Goal: Task Accomplishment & Management: Use online tool/utility

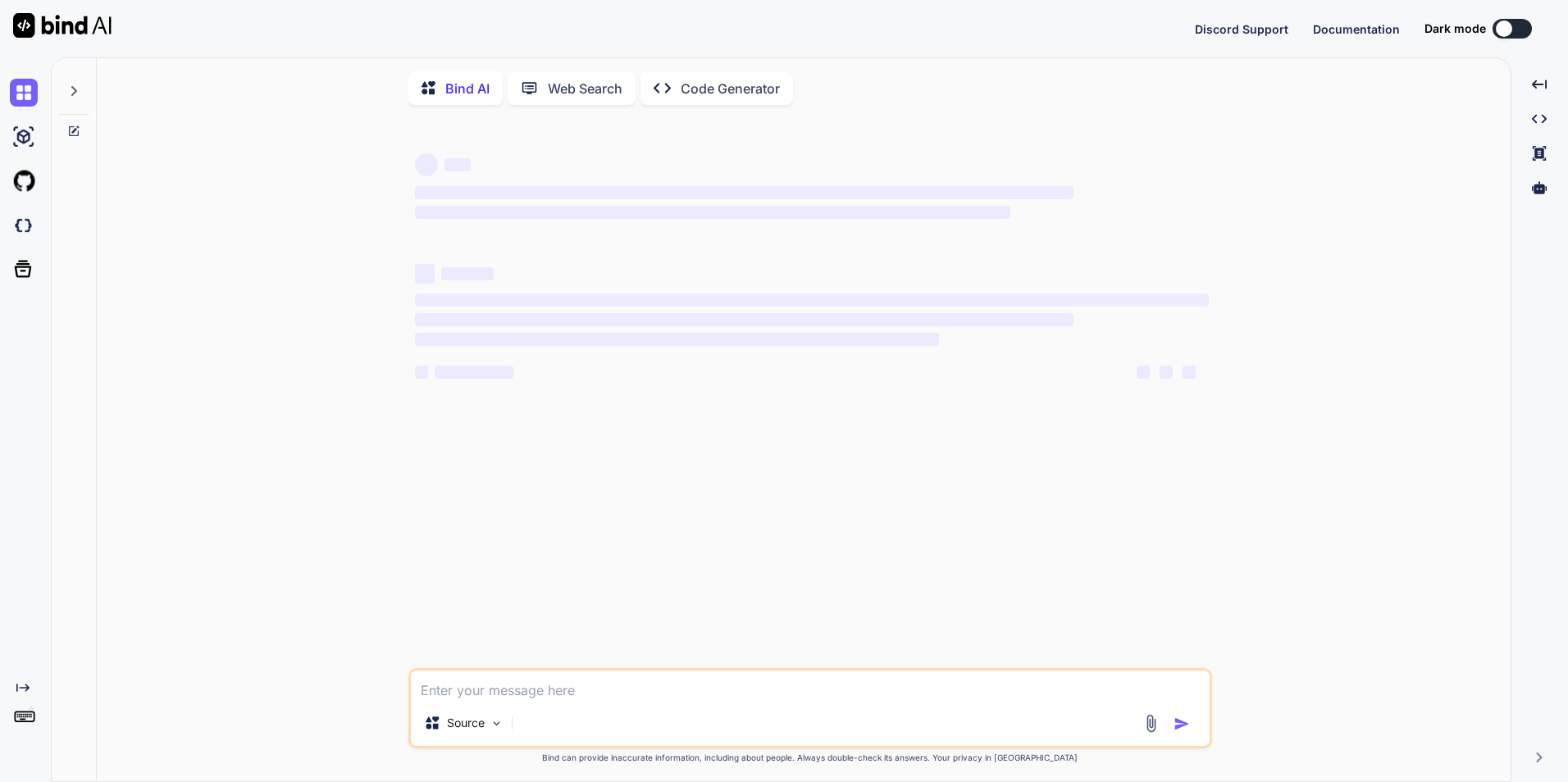
type textarea "x"
click at [486, 700] on textarea at bounding box center [810, 685] width 799 height 29
type textarea "• Working on create custom authentication, or request validation. o Working on …"
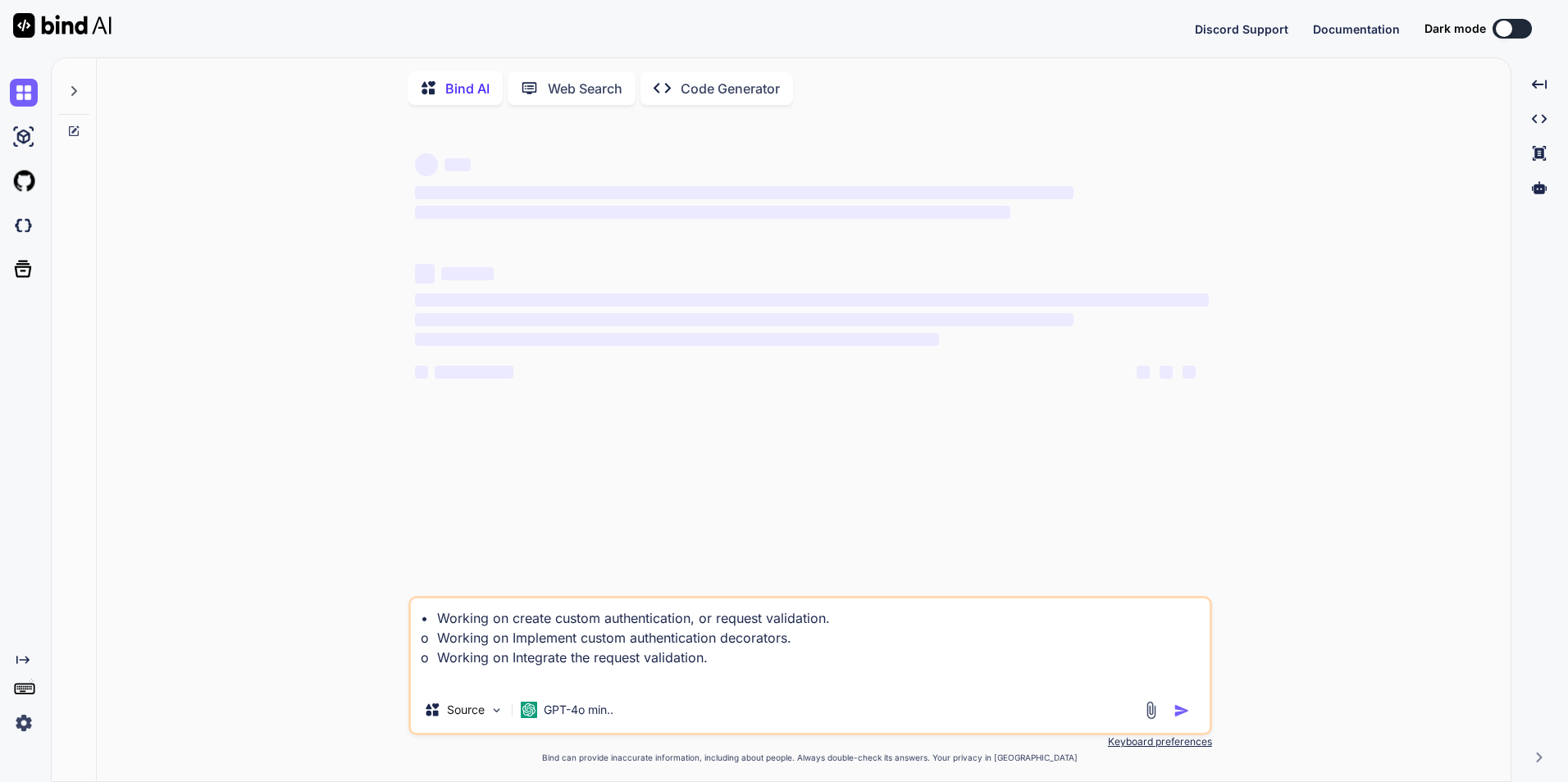
type textarea "x"
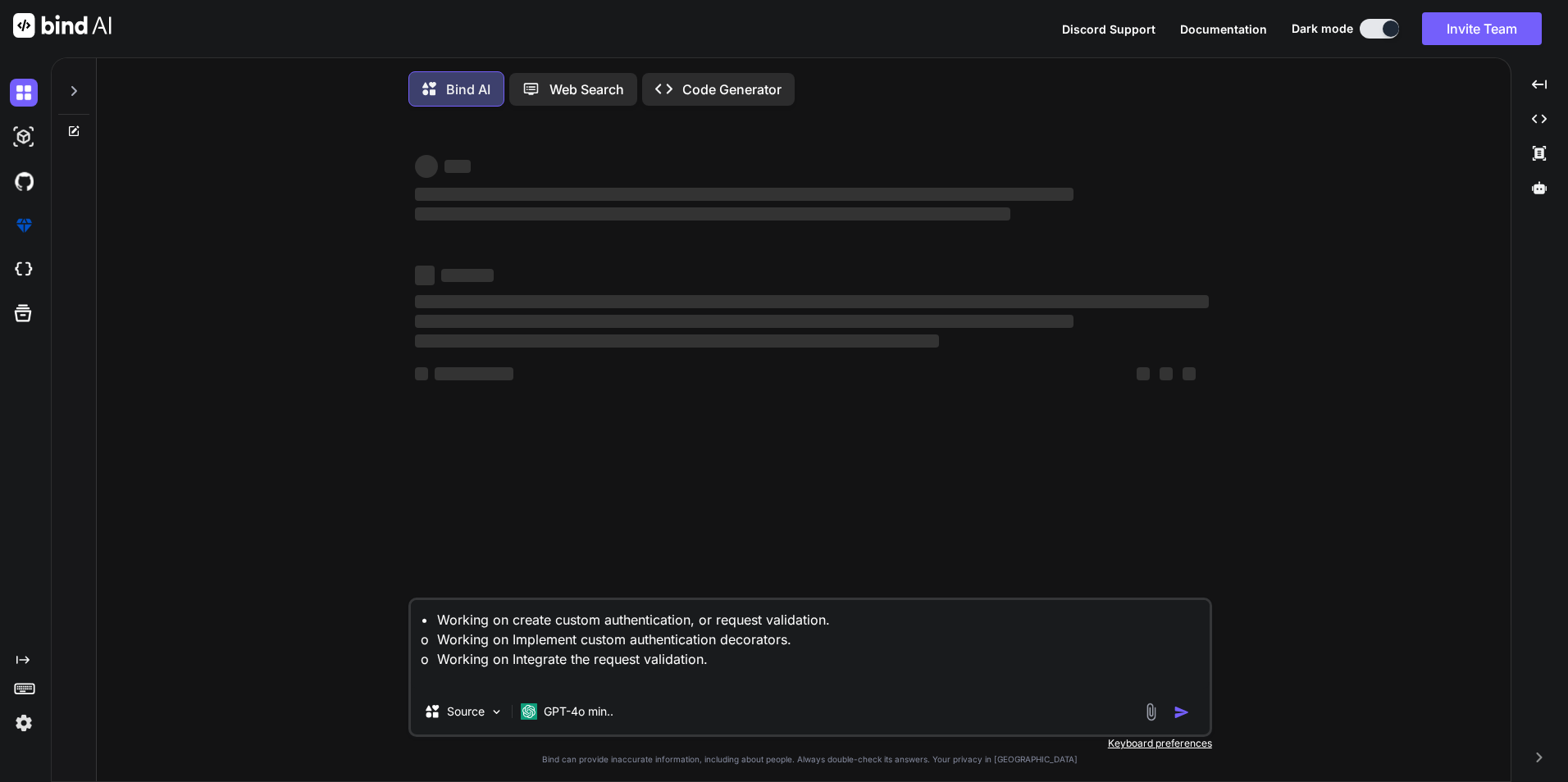
type textarea "• Working on create custom authentication, or request validation. o Working on …"
type textarea "x"
type textarea "• Working on create custom authentication, or request validation. o Working on …"
type textarea "x"
type textarea "• Working on create custom authentication, or request validation. o Working on …"
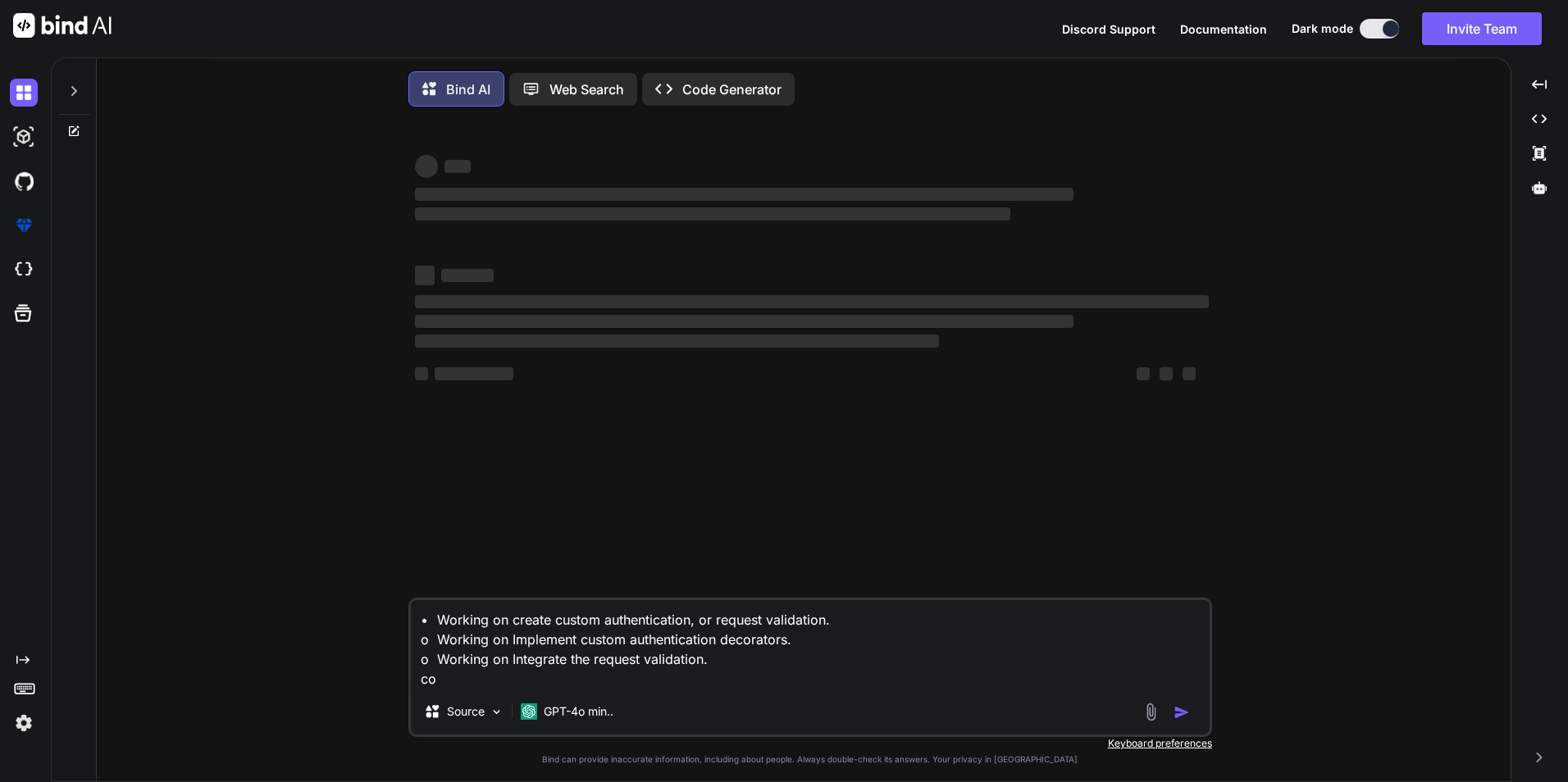
type textarea "x"
type textarea "• Working on create custom authentication, or request validation. o Working on …"
type textarea "x"
type textarea "• Working on create custom authentication, or request validation. o Working on …"
type textarea "x"
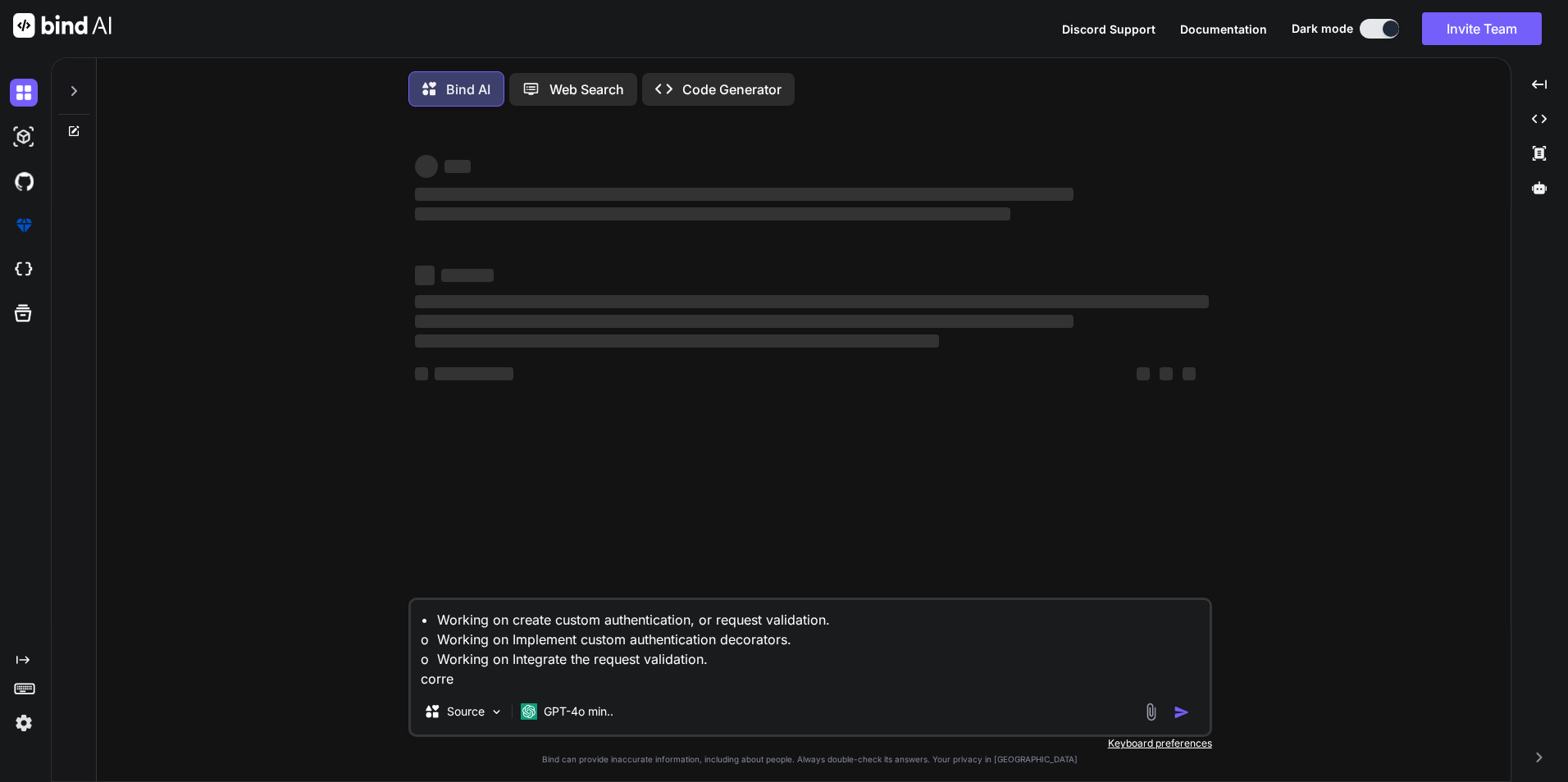
type textarea "• Working on create custom authentication, or request validation. o Working on …"
type textarea "x"
type textarea "• Working on create custom authentication, or request validation. o Working on …"
type textarea "x"
type textarea "• Working on create custom authentication, or request validation. o Working on …"
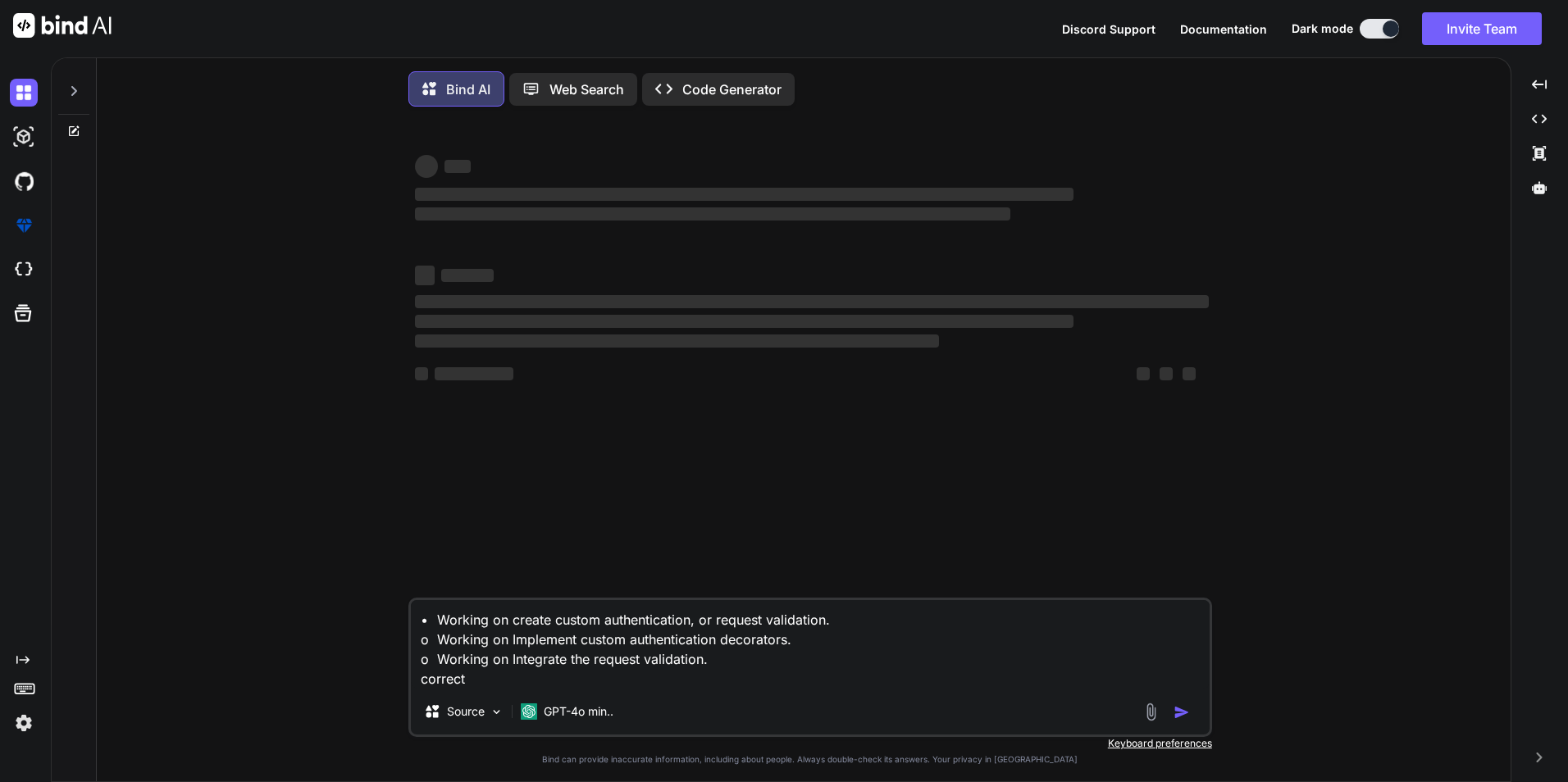
type textarea "x"
type textarea "• Working on create custom authentication, or request validation. o Working on …"
type textarea "x"
type textarea "• Working on create custom authentication, or request validation. o Working on …"
type textarea "x"
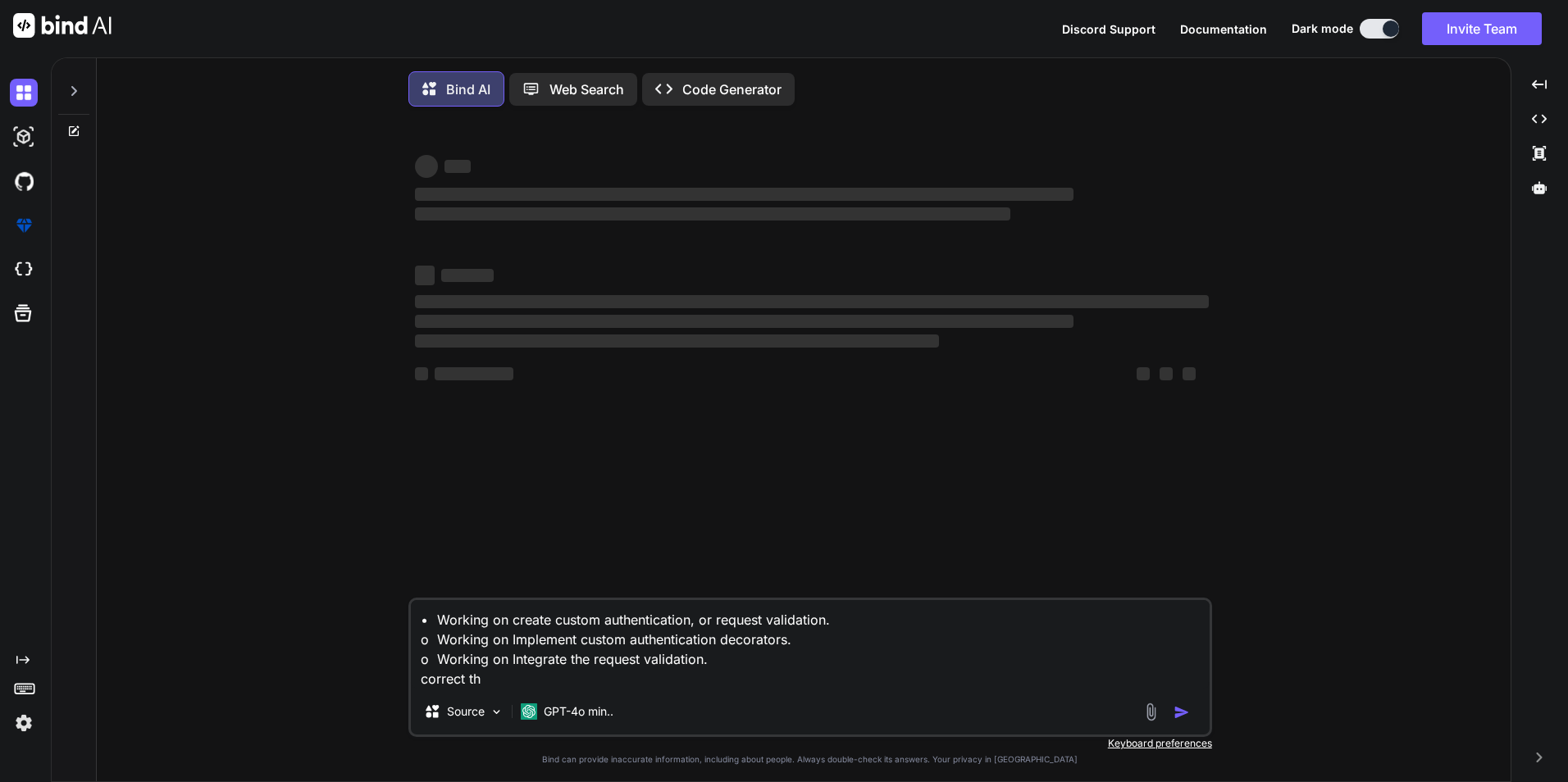
type textarea "• Working on create custom authentication, or request validation. o Working on …"
type textarea "x"
type textarea "• Working on create custom authentication, or request validation. o Working on …"
type textarea "x"
type textarea "• Working on create custom authentication, or request validation. o Working on …"
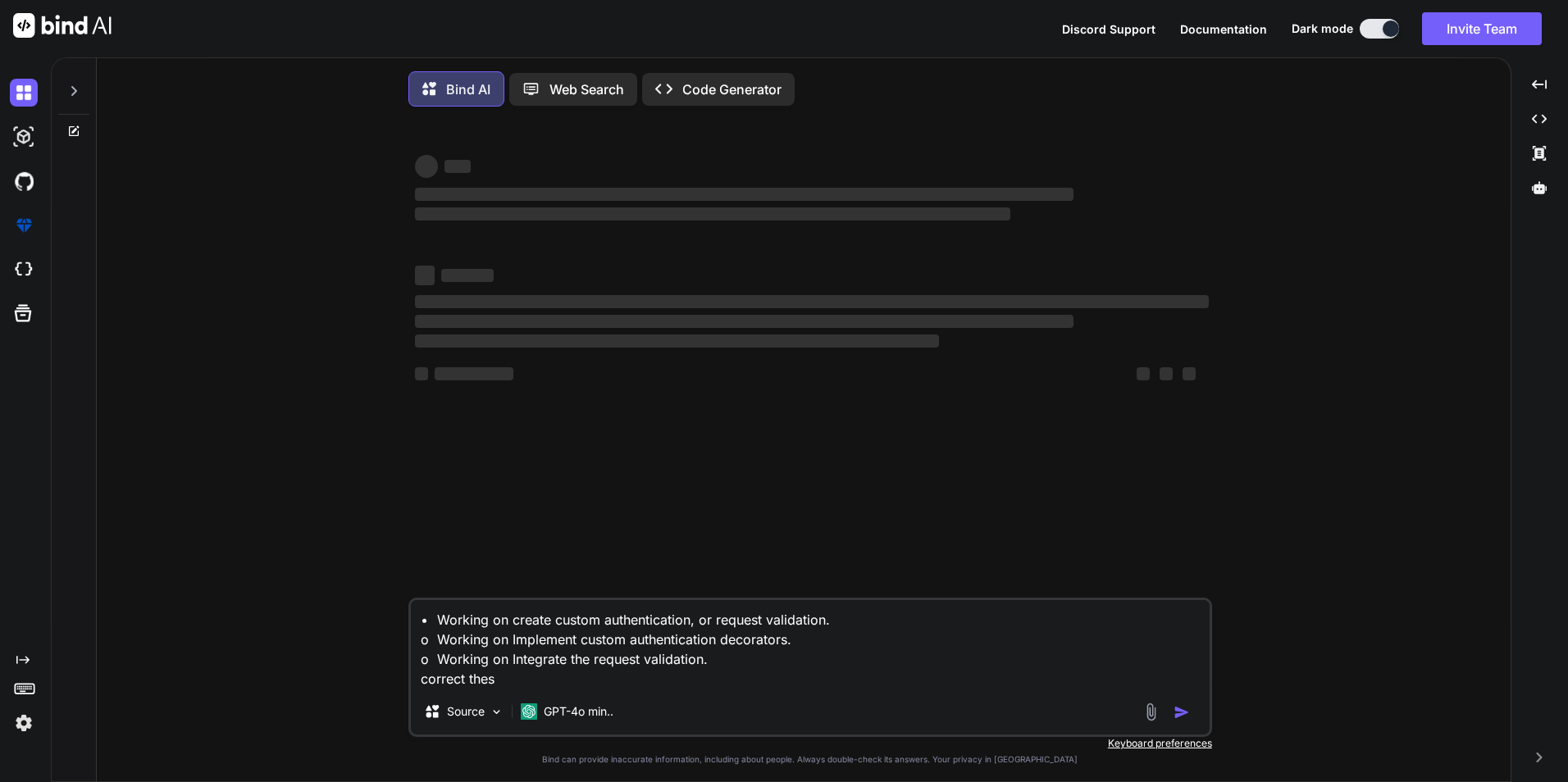
type textarea "x"
type textarea "• Working on create custom authentication, or request validation. o Working on …"
type textarea "x"
type textarea "• Working on create custom authentication, or request validation. o Working on …"
type textarea "x"
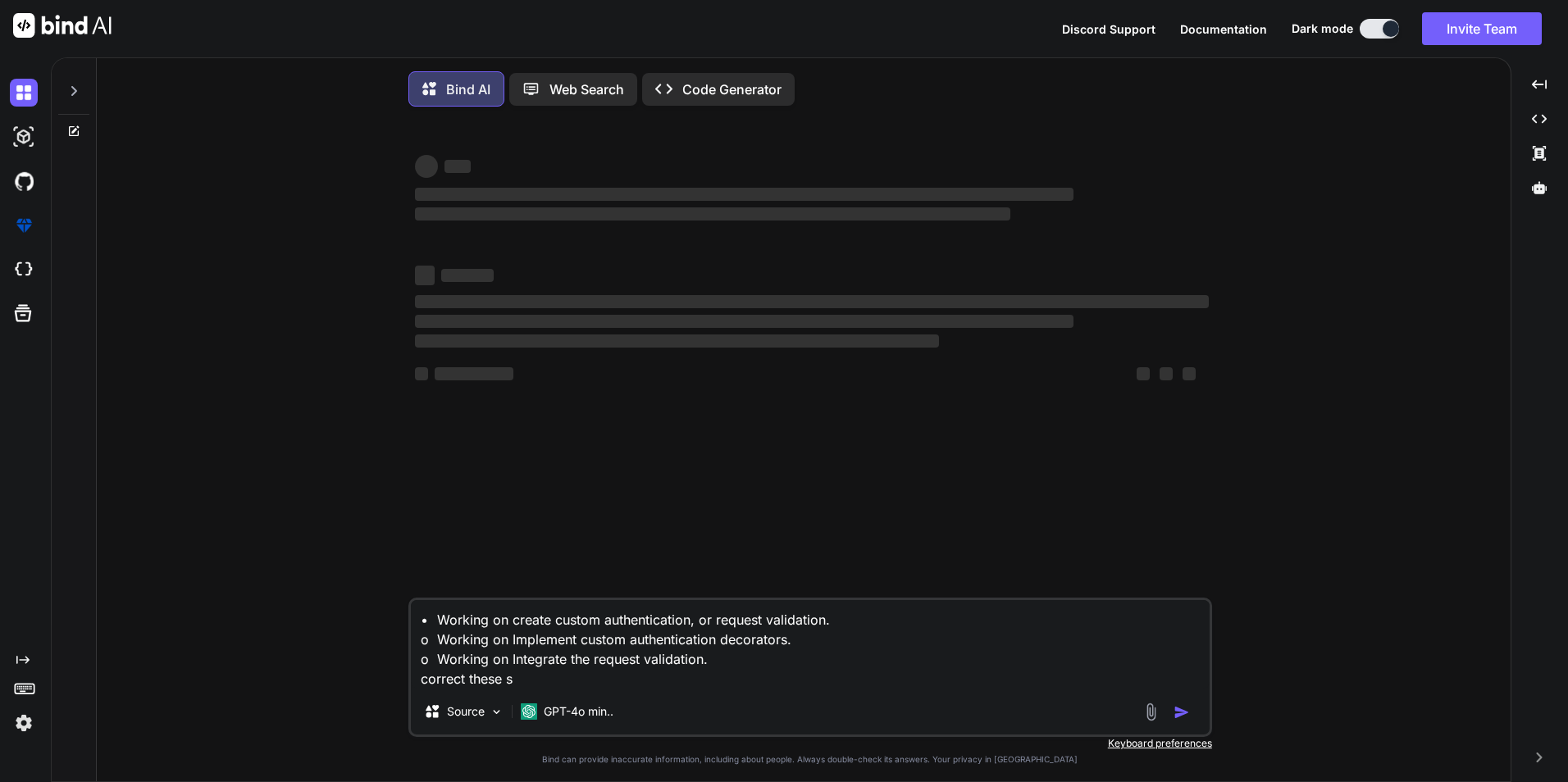
type textarea "• Working on create custom authentication, or request validation. o Working on …"
type textarea "x"
type textarea "• Working on create custom authentication, or request validation. o Working on …"
type textarea "x"
type textarea "• Working on create custom authentication, or request validation. o Working on …"
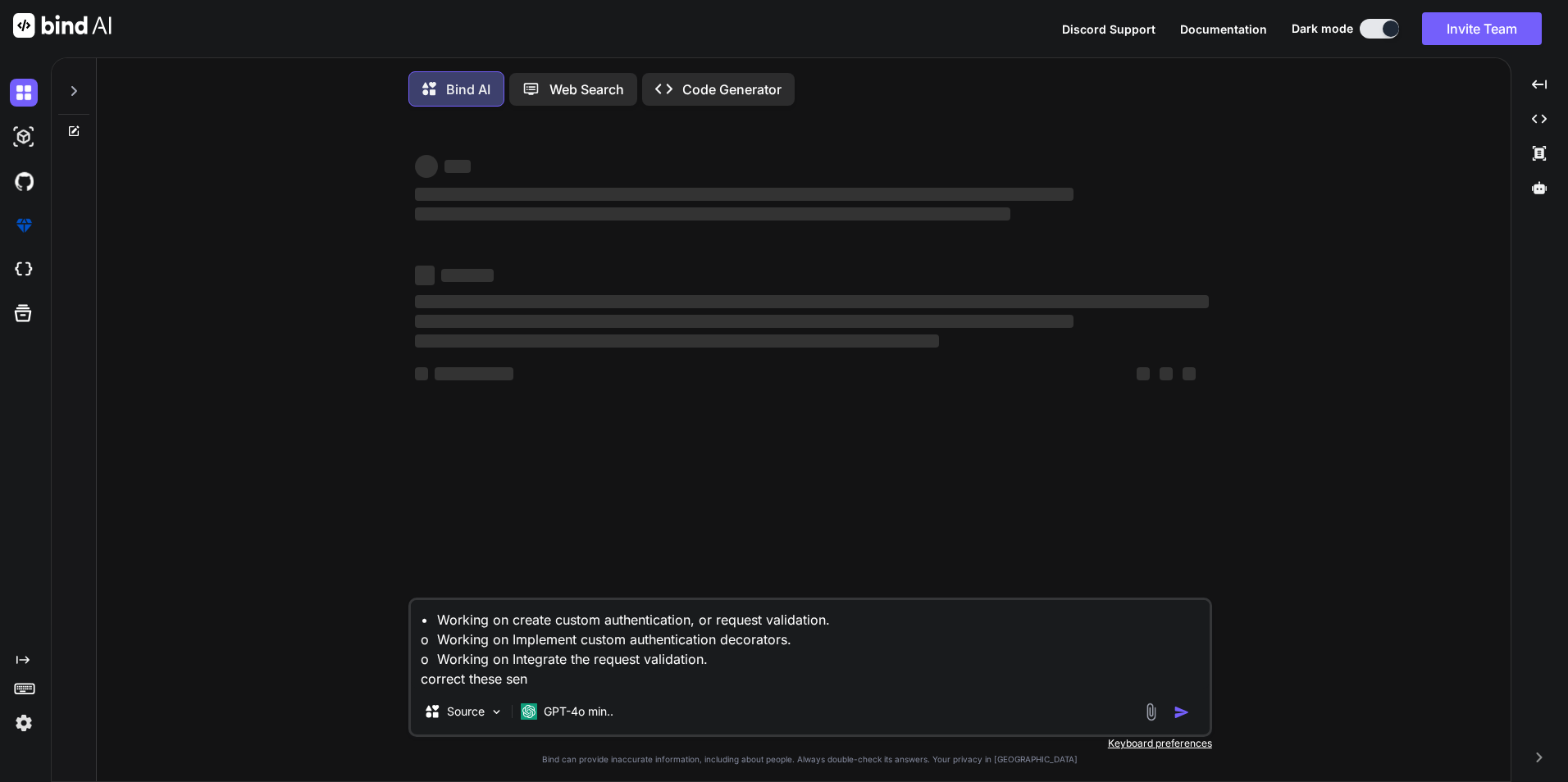
type textarea "x"
type textarea "• Working on create custom authentication, or request validation. o Working on …"
type textarea "x"
type textarea "• Working on create custom authentication, or request validation. o Working on …"
type textarea "x"
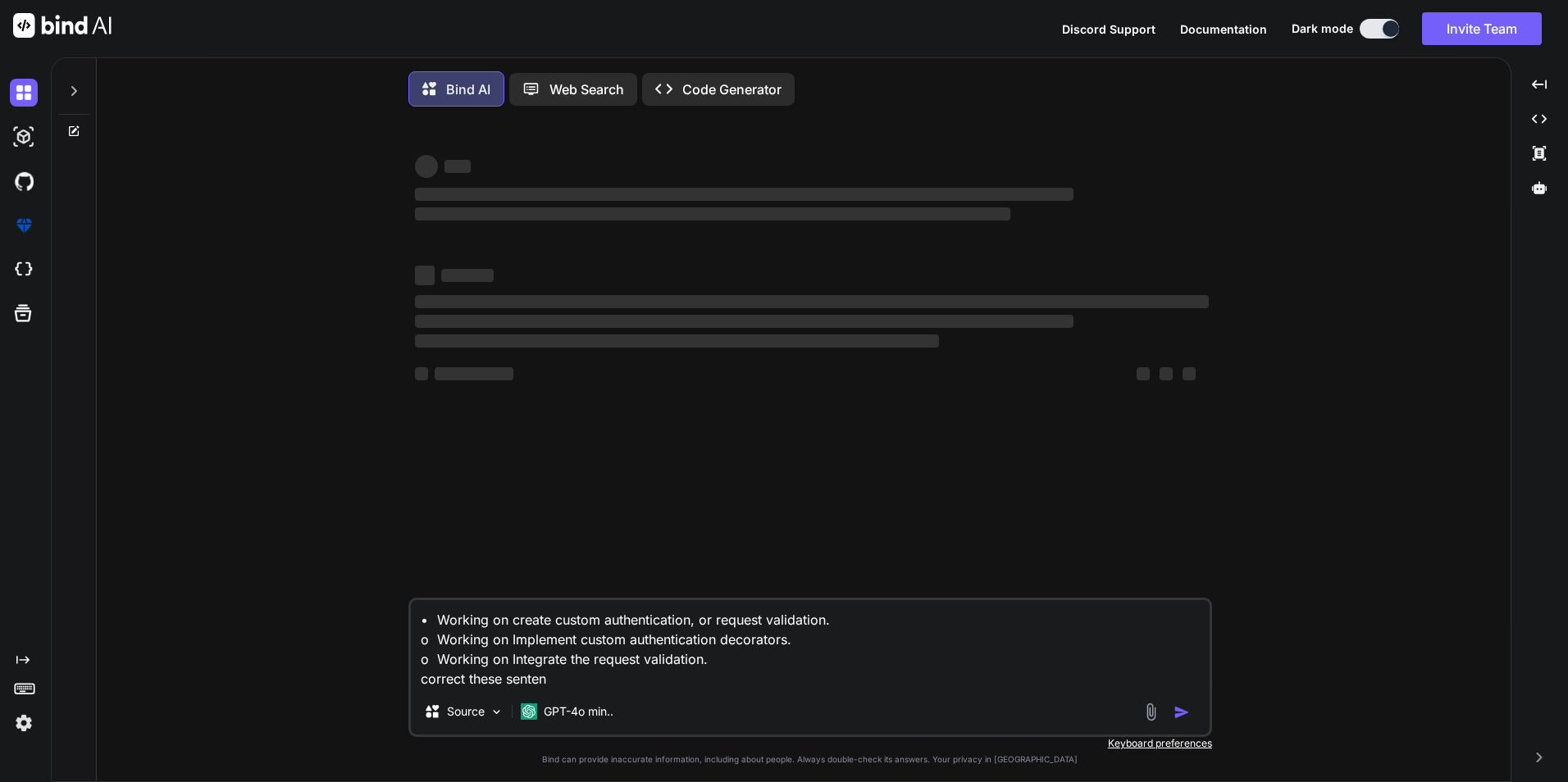
type textarea "• Working on create custom authentication, or request validation. o Working on …"
type textarea "x"
type textarea "• Working on create custom authentication, or request validation. o Working on …"
type textarea "x"
type textarea "• Working on create custom authentication, or request validation. o Working on …"
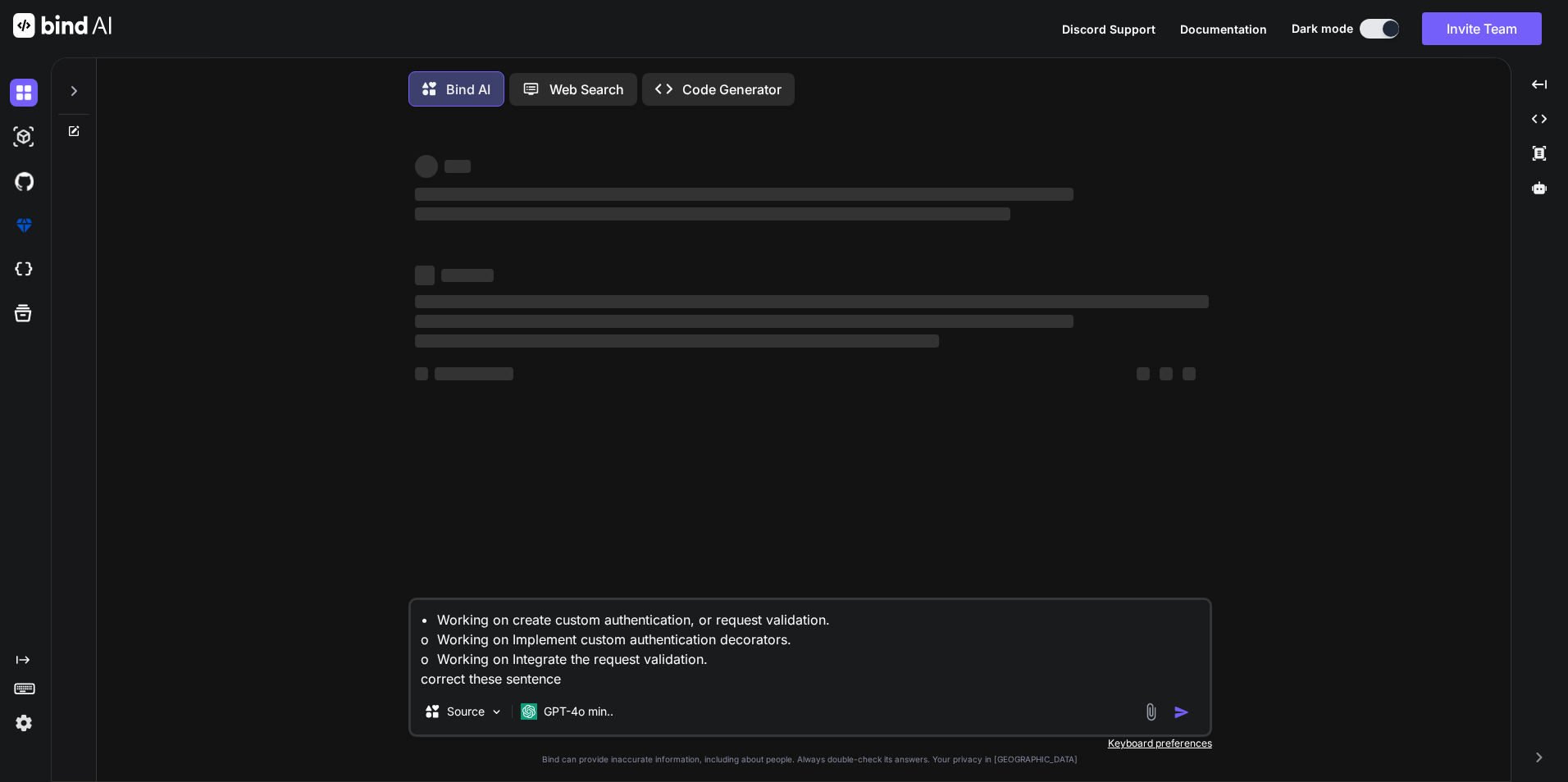
type textarea "x"
type textarea "• Working on create custom authentication, or request validation. o Working on …"
type textarea "x"
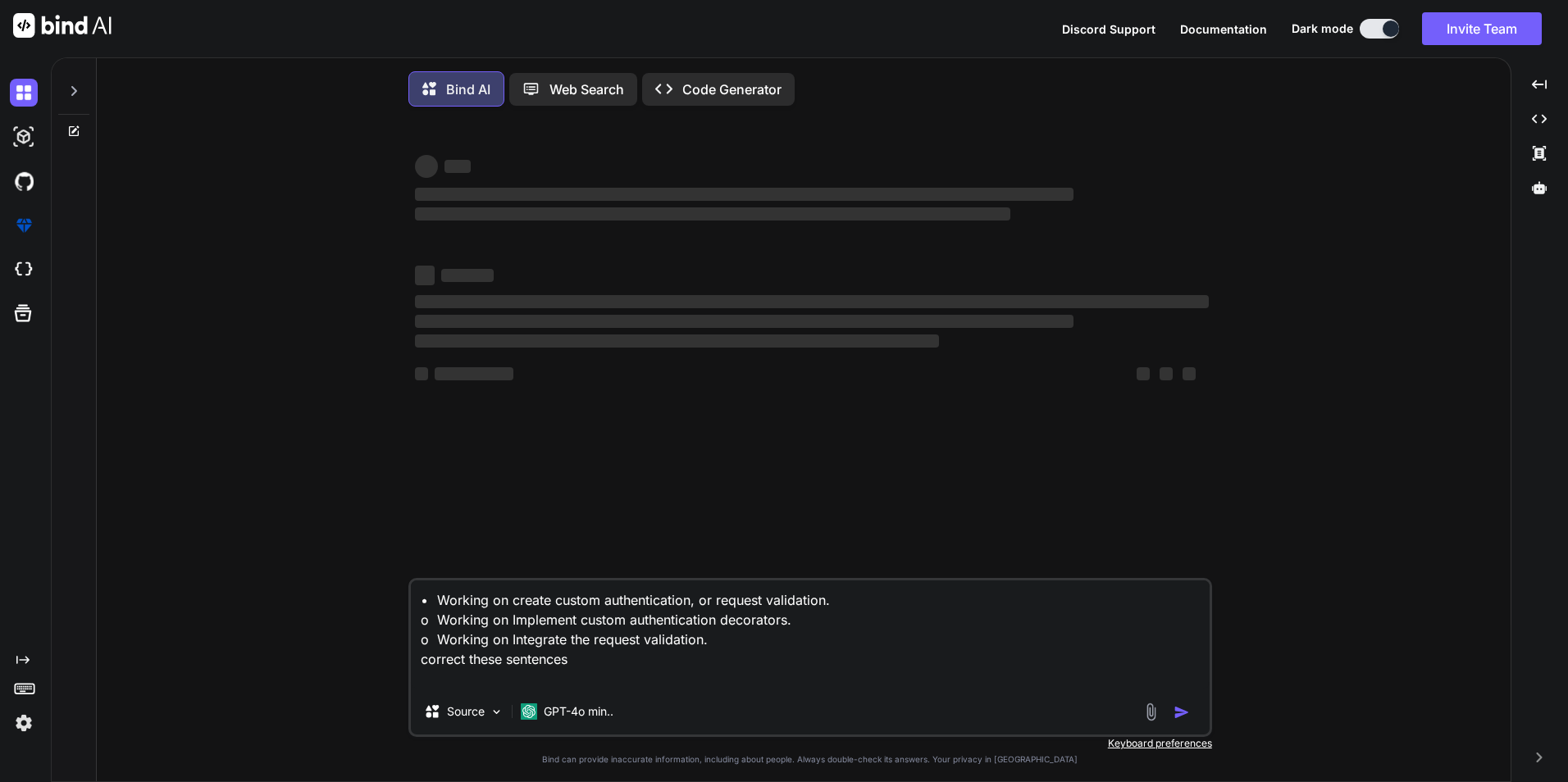
type textarea "• Working on create custom authentication, or request validation. o Working on …"
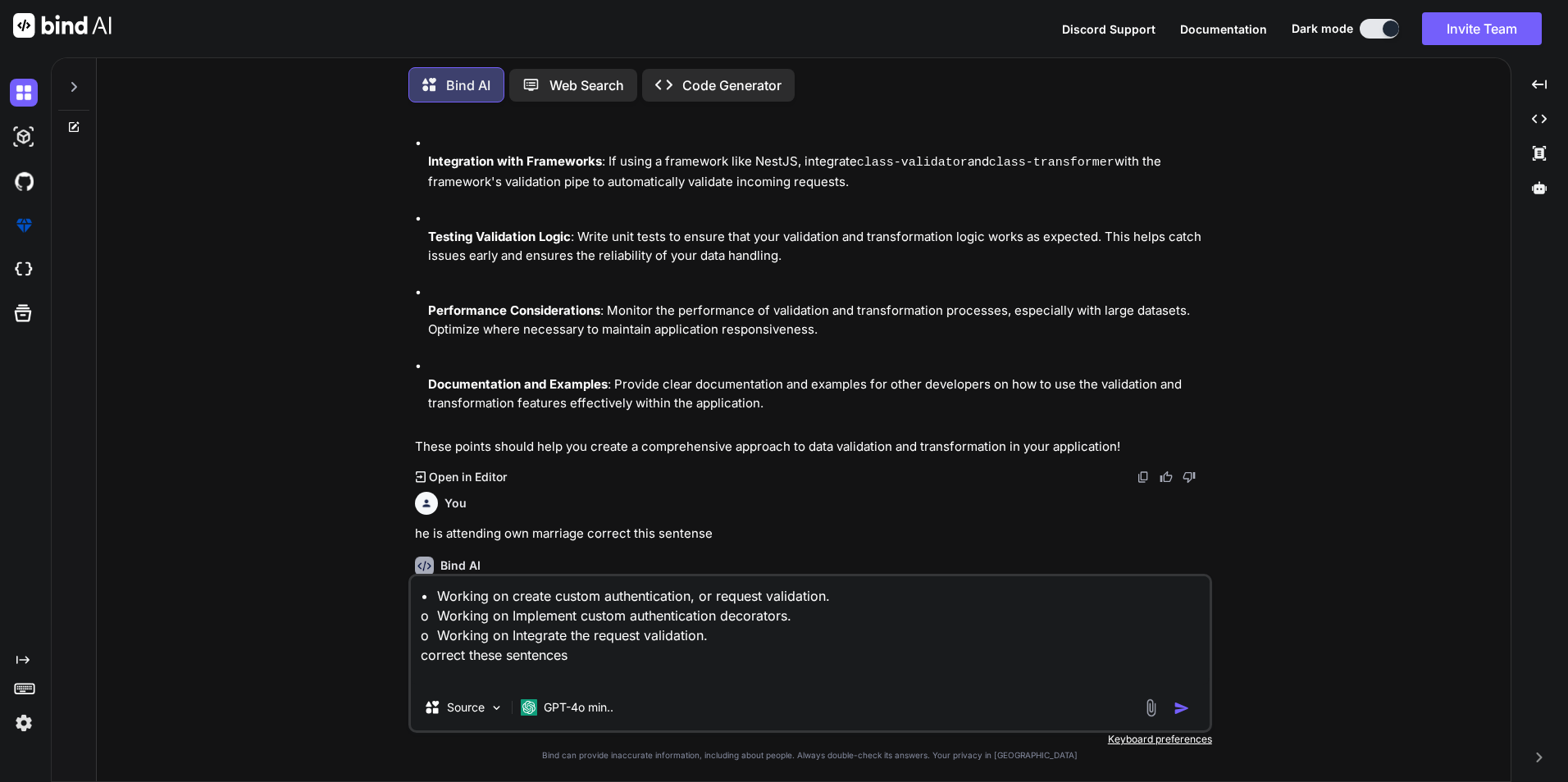
scroll to position [1837, 0]
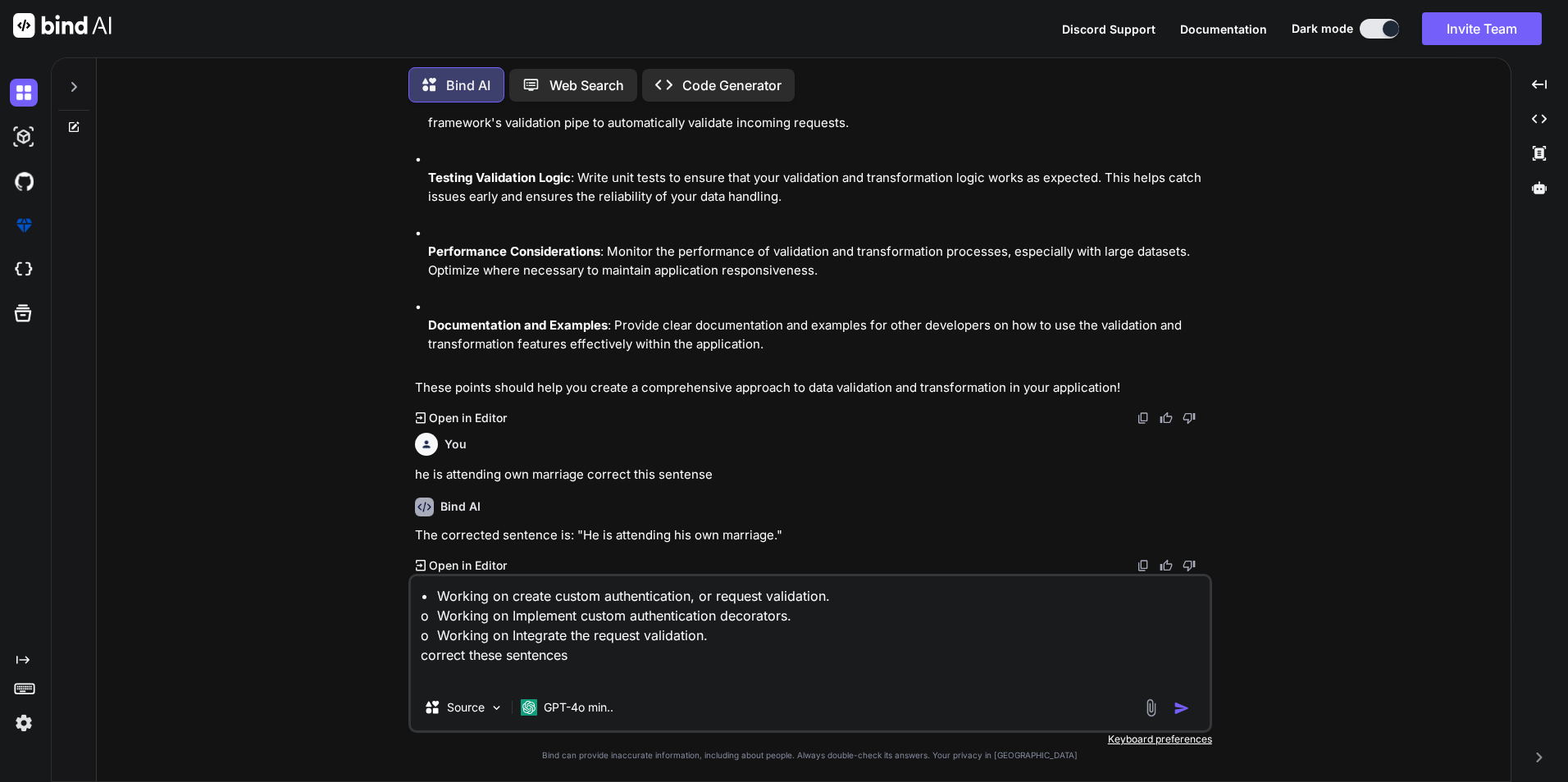
click at [1176, 705] on img "button" at bounding box center [1182, 708] width 17 height 17
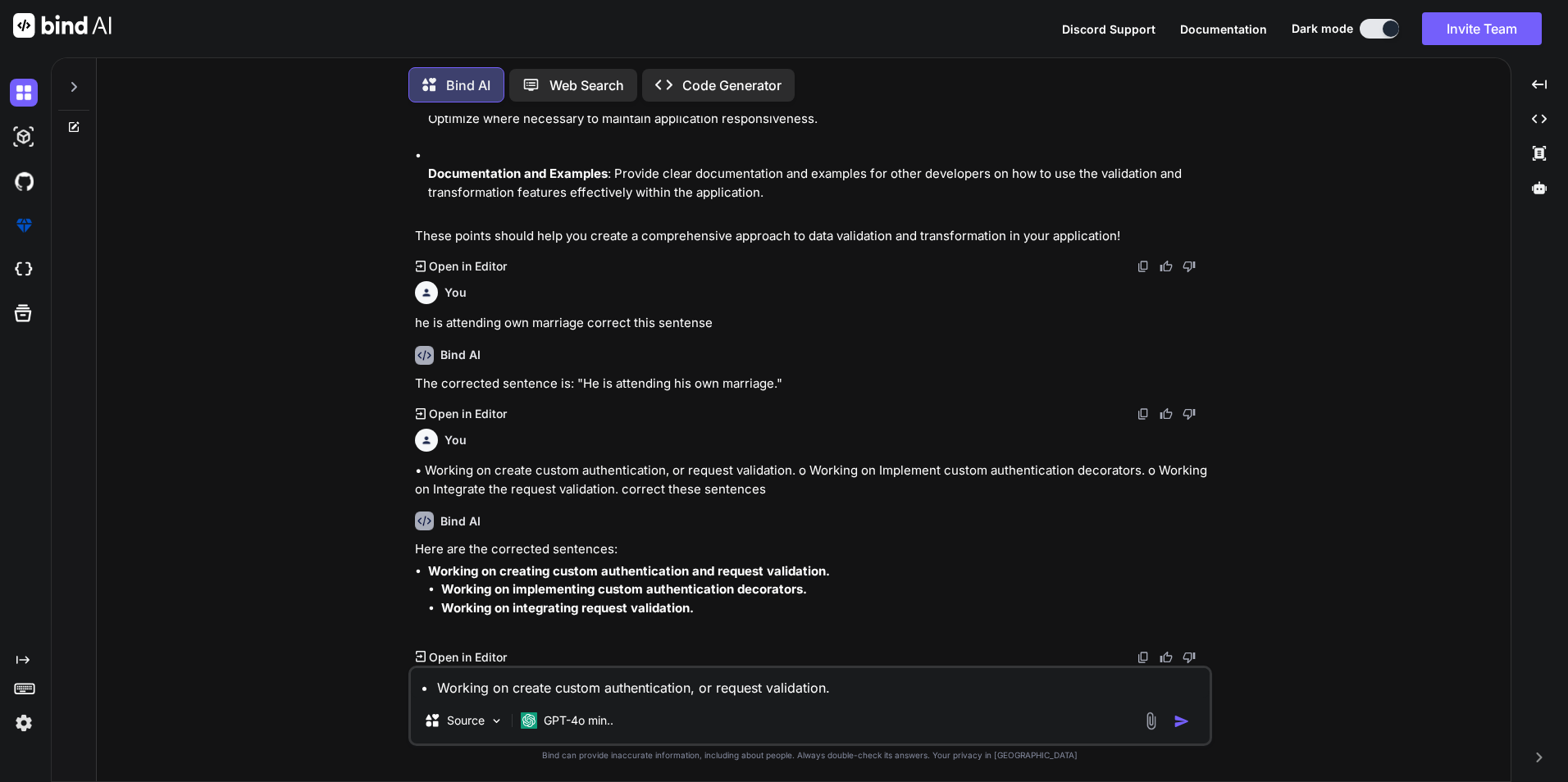
scroll to position [1988, 0]
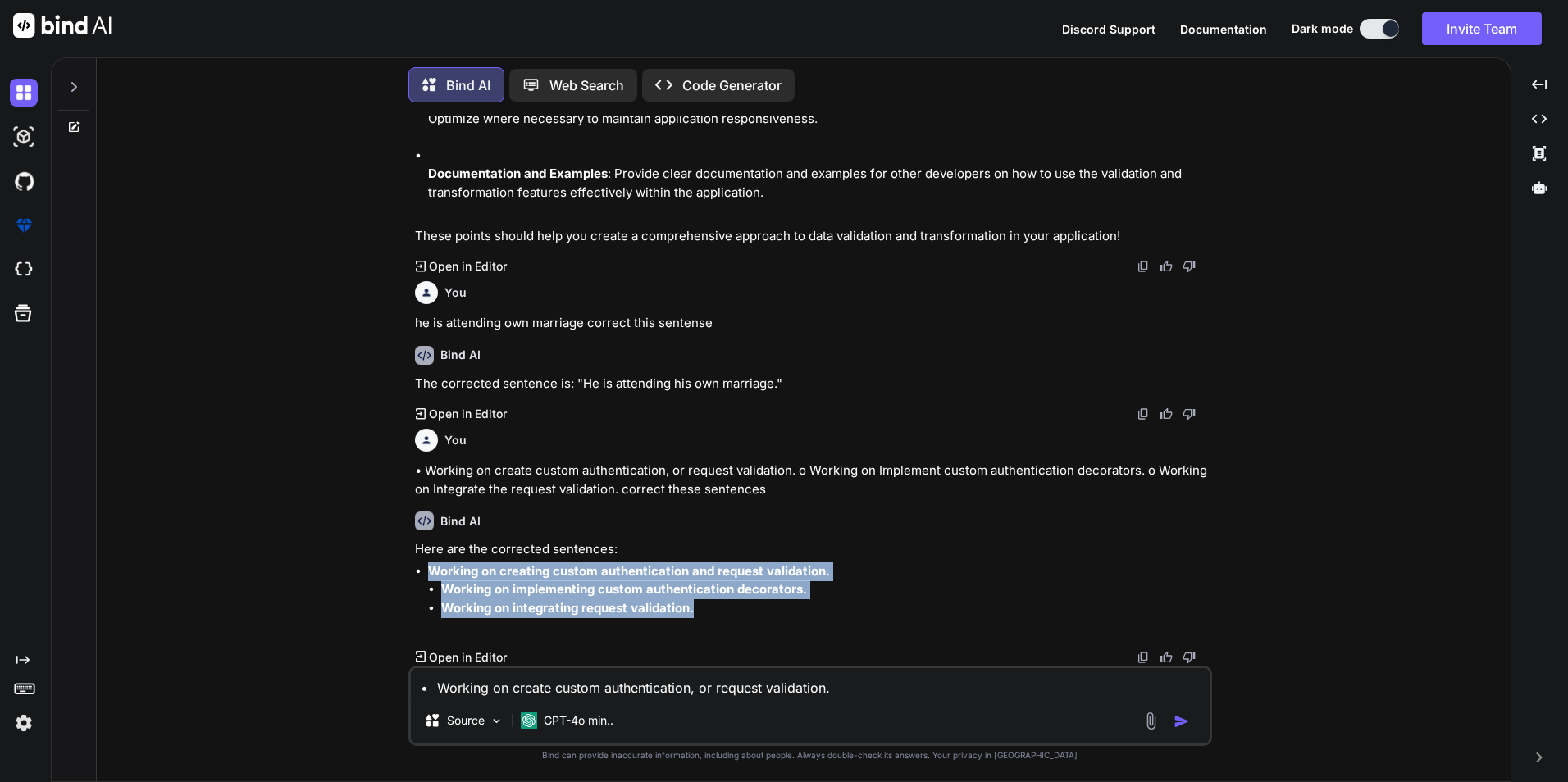
drag, startPoint x: 699, startPoint y: 610, endPoint x: 426, endPoint y: 566, distance: 276.5
click at [426, 566] on ul "Working on creating custom authentication and request validation. Working on im…" at bounding box center [812, 600] width 794 height 74
copy li "Working on creating custom authentication and request validation. Working on im…"
